Goal: Task Accomplishment & Management: Manage account settings

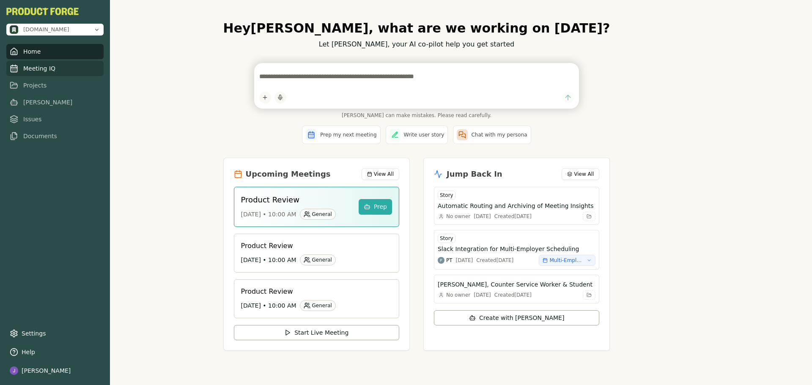
click at [20, 68] on link "Meeting IQ" at bounding box center [54, 68] width 97 height 15
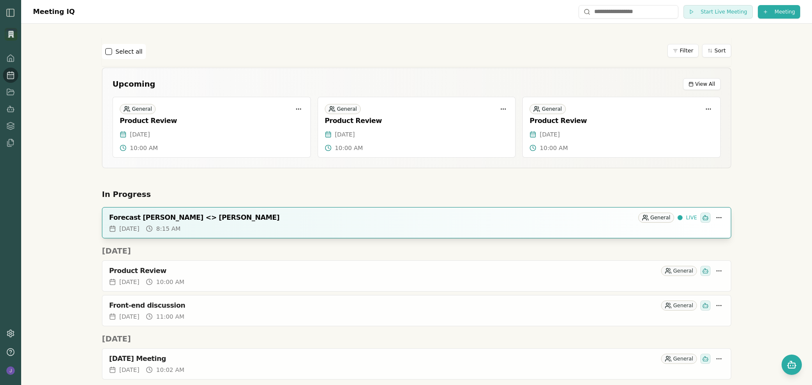
click at [321, 225] on div "[DATE] 8:15 AM" at bounding box center [416, 229] width 615 height 8
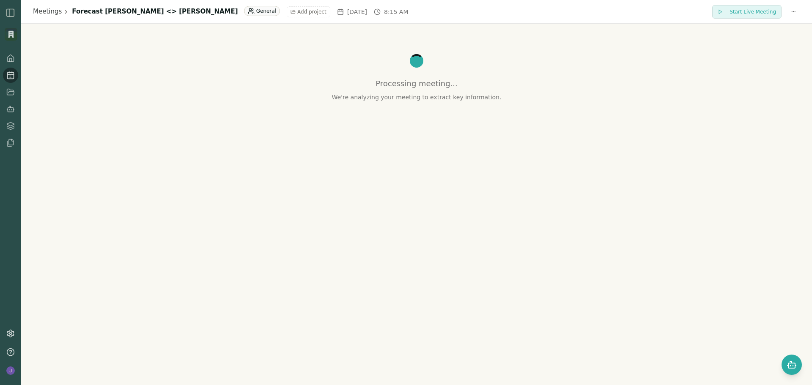
click at [197, 5] on div "Meetings Forecast [PERSON_NAME] <> [PERSON_NAME] General Add project [DATE] 8:1…" at bounding box center [416, 12] width 767 height 14
click at [297, 10] on span "Add project" at bounding box center [311, 11] width 29 height 7
click at [251, 50] on div "Processing meeting... We're analyzing your meeting to extract key information." at bounding box center [416, 68] width 770 height 68
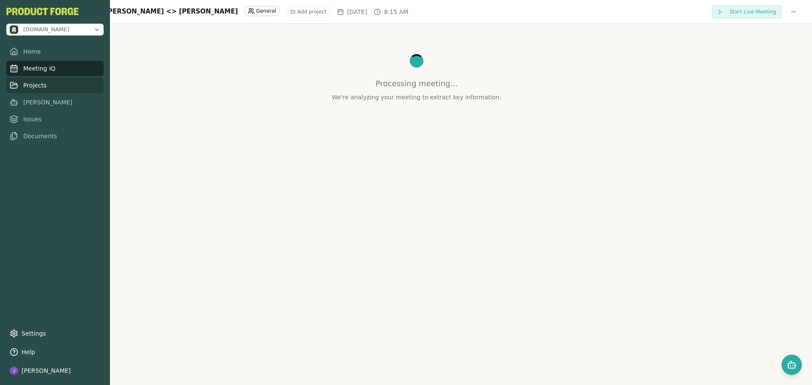
click at [14, 91] on link "Projects" at bounding box center [54, 85] width 97 height 15
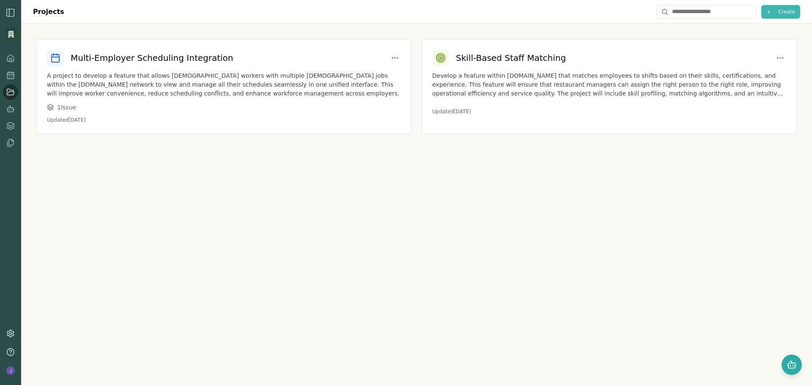
click at [794, 12] on span "Create" at bounding box center [786, 11] width 17 height 7
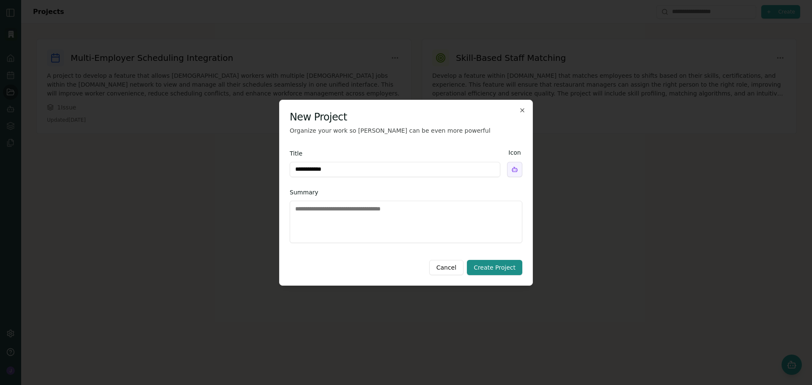
type input "**********"
click at [415, 215] on textarea "Summary" at bounding box center [406, 222] width 233 height 42
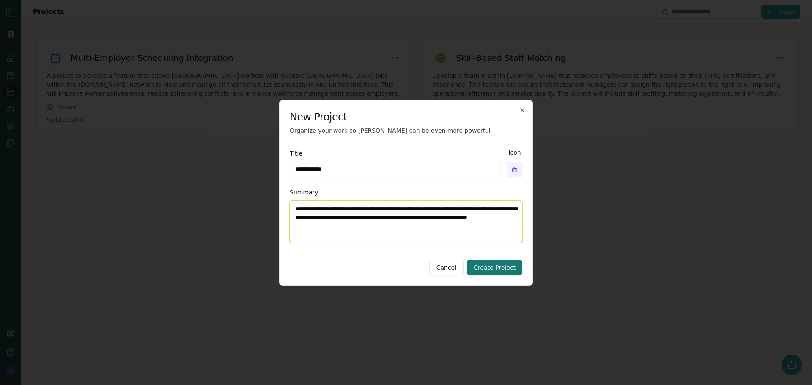
type textarea "**********"
click at [496, 266] on button "Create Project" at bounding box center [494, 267] width 55 height 15
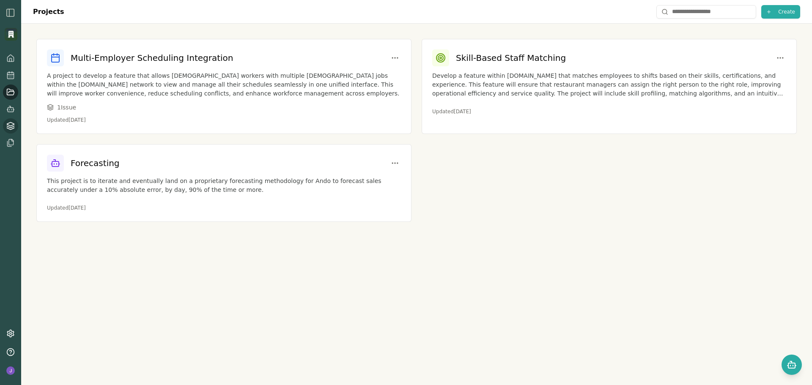
click at [13, 118] on link at bounding box center [10, 125] width 15 height 15
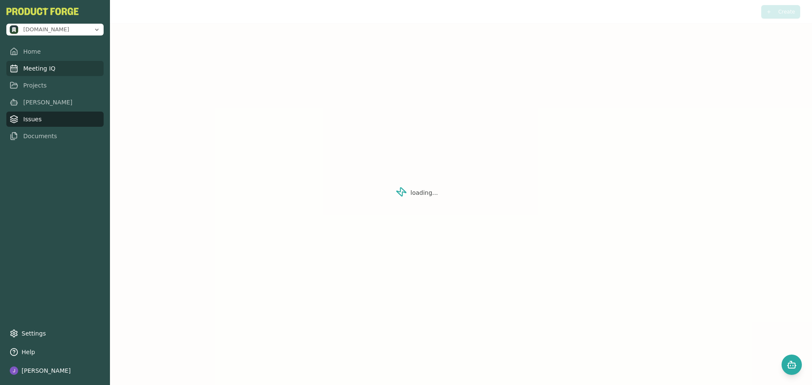
click at [47, 71] on link "Meeting IQ" at bounding box center [54, 68] width 97 height 15
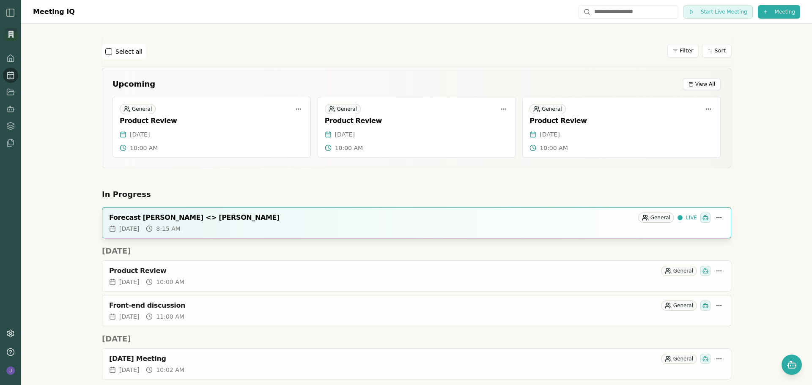
click at [582, 227] on div "[DATE] 8:15 AM" at bounding box center [416, 229] width 615 height 8
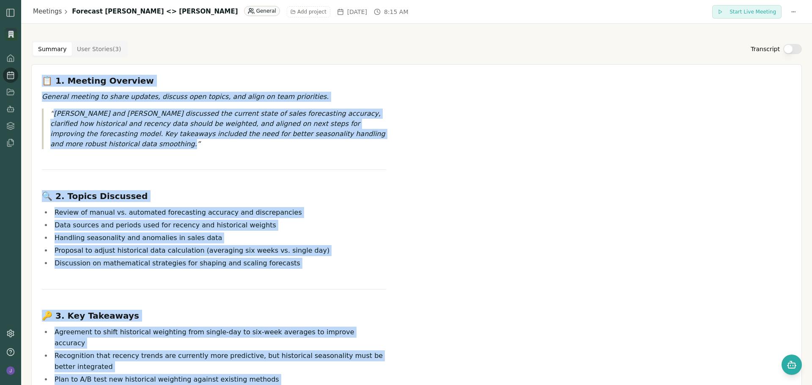
drag, startPoint x: 253, startPoint y: 344, endPoint x: 33, endPoint y: 71, distance: 350.3
copy div "📋 2. Loremip Dolorsit Ametcon adipisc el seddo eiusmod, tempori utla etdolo, ma…"
click at [792, 48] on button "Transcript" at bounding box center [792, 49] width 19 height 10
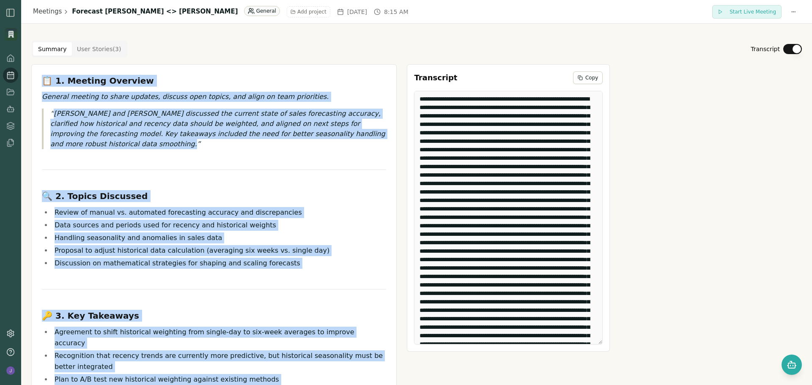
click at [792, 48] on button "Transcript" at bounding box center [792, 49] width 19 height 10
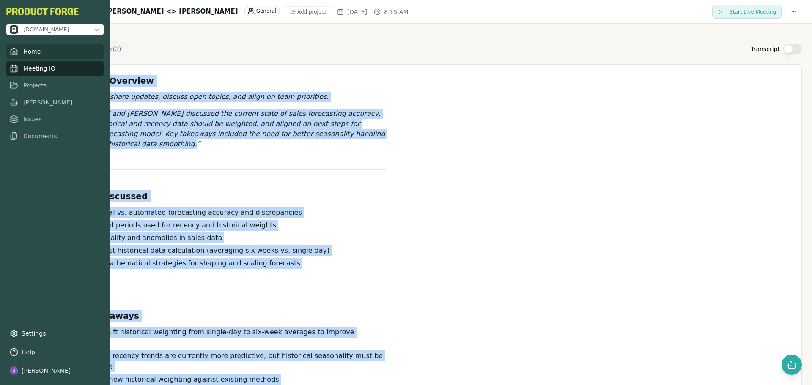
click at [27, 52] on link "Home" at bounding box center [54, 51] width 97 height 15
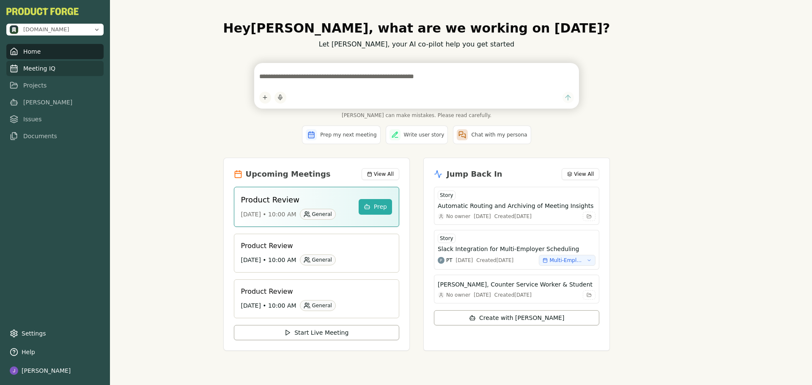
click at [23, 68] on link "Meeting IQ" at bounding box center [54, 68] width 97 height 15
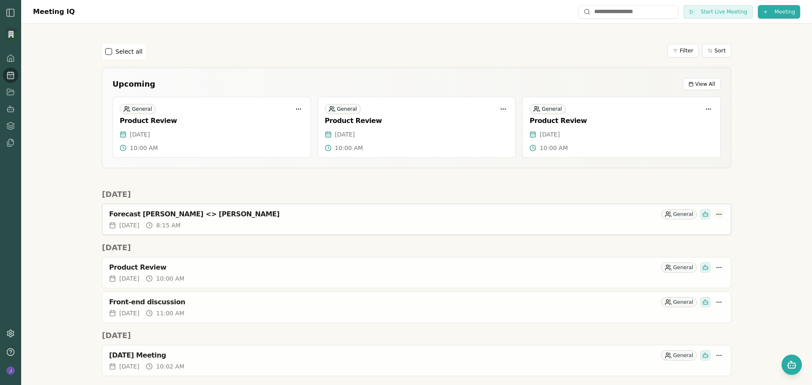
click at [717, 214] on html "Meeting IQ Start Live Meeting Meeting Select all Filter Sort Upcoming View All …" at bounding box center [406, 192] width 812 height 385
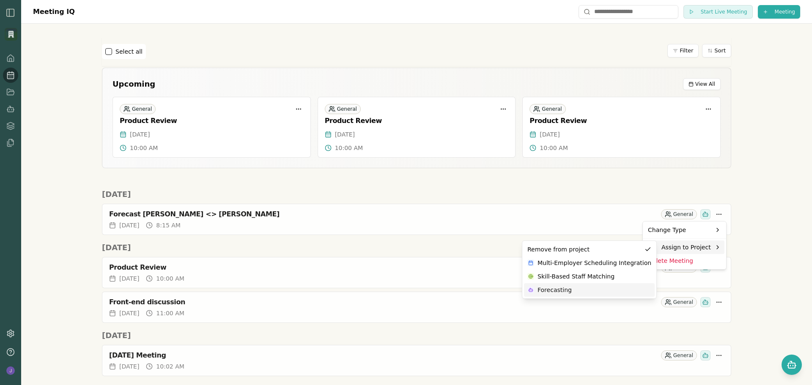
click at [549, 291] on span "Forecasting" at bounding box center [554, 290] width 34 height 8
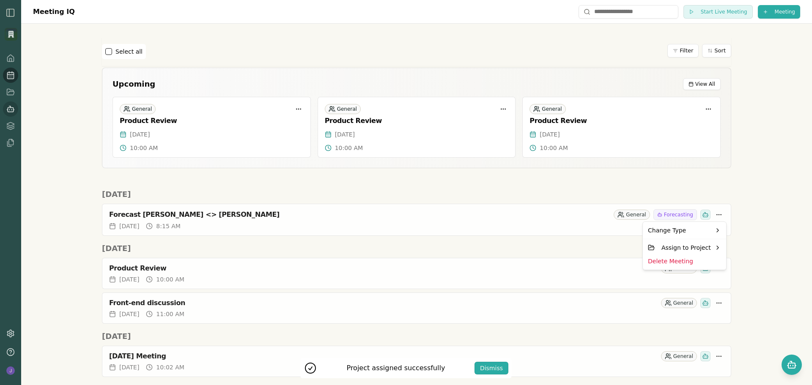
click at [8, 110] on html "Project assigned successfully Dismiss Meeting IQ Start Live Meeting Meeting Sel…" at bounding box center [406, 192] width 812 height 385
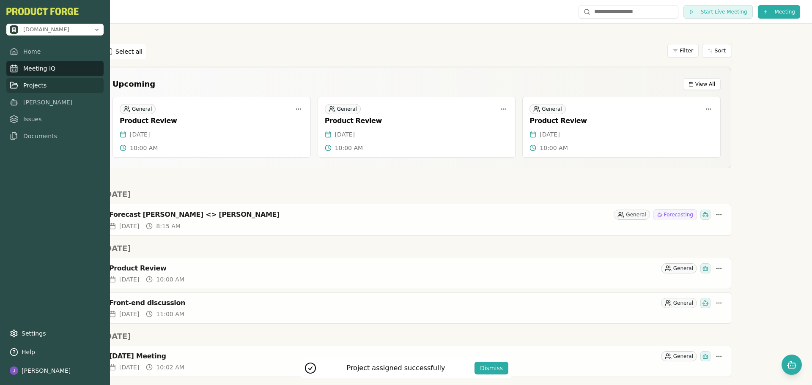
click at [51, 82] on link "Projects" at bounding box center [54, 85] width 97 height 15
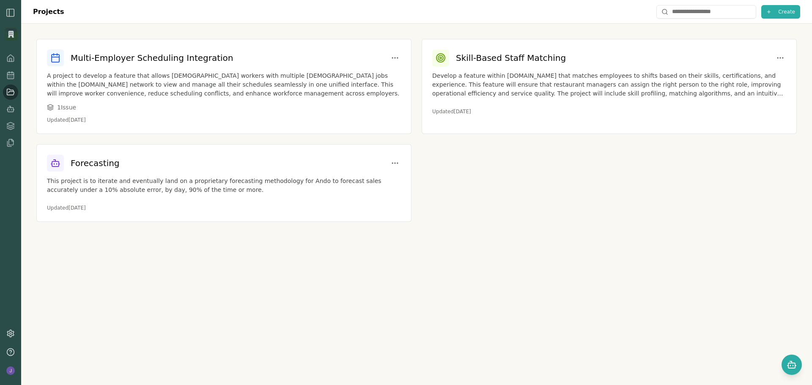
click at [528, 222] on div "Multi-Employer Scheduling Integration A project to develop a feature that allow…" at bounding box center [416, 131] width 791 height 214
